Goal: Task Accomplishment & Management: Manage account settings

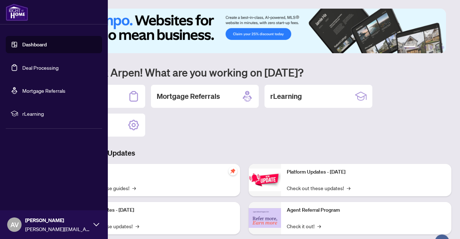
click at [27, 68] on link "Deal Processing" at bounding box center [40, 67] width 36 height 6
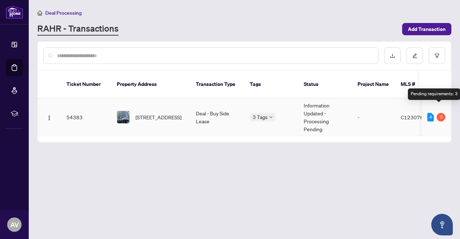
click at [437, 113] on div "3" at bounding box center [441, 117] width 9 height 9
click at [186, 111] on td "[STREET_ADDRESS]" at bounding box center [150, 118] width 79 height 38
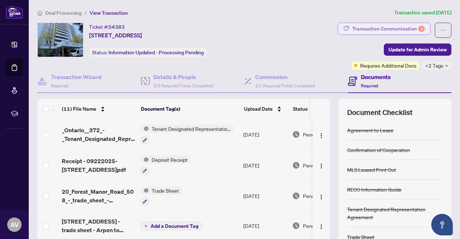
click at [387, 28] on div "Transaction Communication 3" at bounding box center [388, 29] width 73 height 12
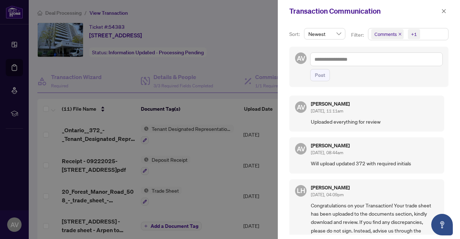
click at [252, 59] on div at bounding box center [230, 119] width 460 height 239
click at [446, 10] on icon "close" at bounding box center [444, 11] width 5 height 5
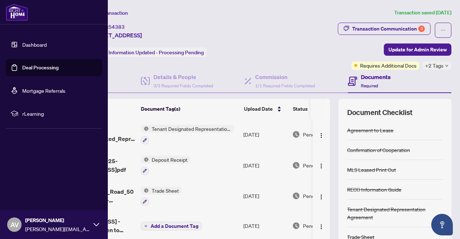
click at [22, 47] on link "Dashboard" at bounding box center [34, 44] width 24 height 6
